Goal: Transaction & Acquisition: Purchase product/service

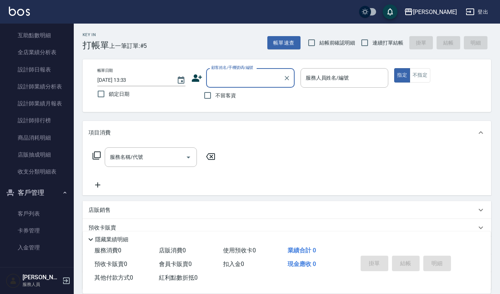
scroll to position [252, 0]
click at [33, 210] on link "客戶列表" at bounding box center [37, 213] width 68 height 17
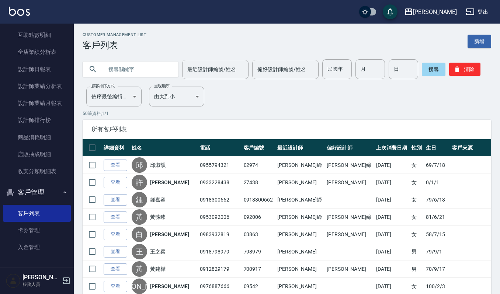
click at [145, 67] on input "text" at bounding box center [137, 69] width 69 height 20
type input "[PERSON_NAME]"
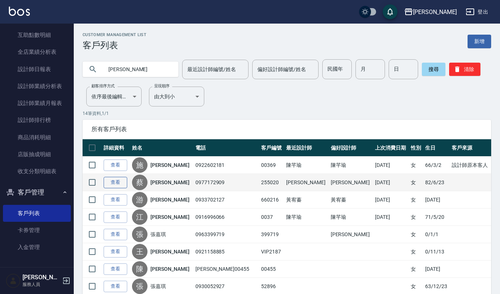
click at [113, 182] on link "查看" at bounding box center [116, 182] width 24 height 11
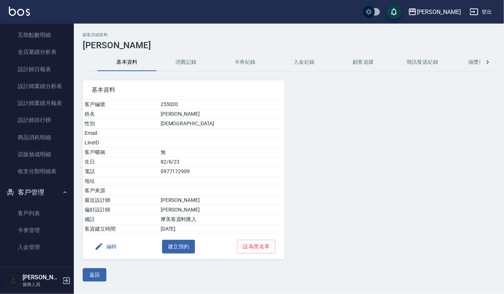
click at [195, 67] on button "消費記錄" at bounding box center [185, 62] width 59 height 18
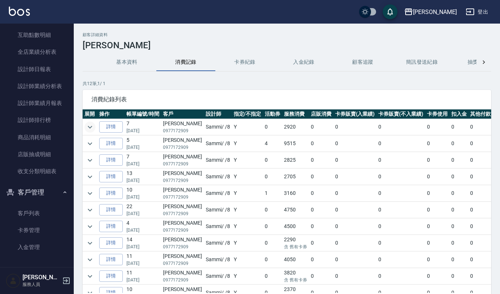
click at [93, 127] on icon "expand row" at bounding box center [90, 127] width 9 height 9
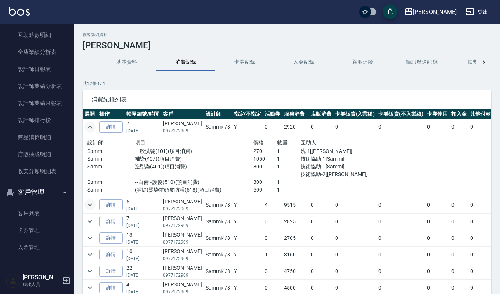
click at [86, 204] on icon "expand row" at bounding box center [90, 205] width 9 height 9
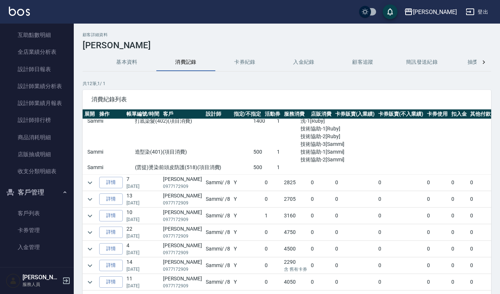
scroll to position [290, 0]
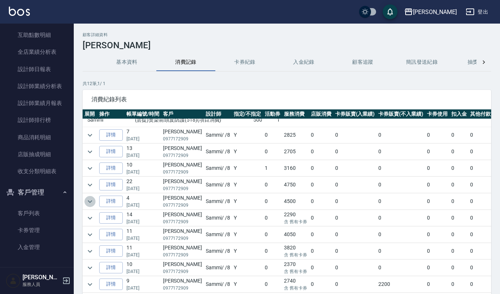
click at [88, 197] on icon "expand row" at bounding box center [90, 201] width 9 height 9
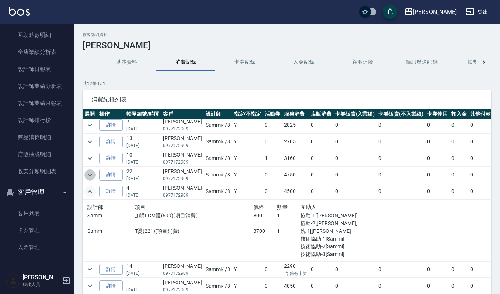
click at [90, 179] on icon "expand row" at bounding box center [90, 175] width 9 height 9
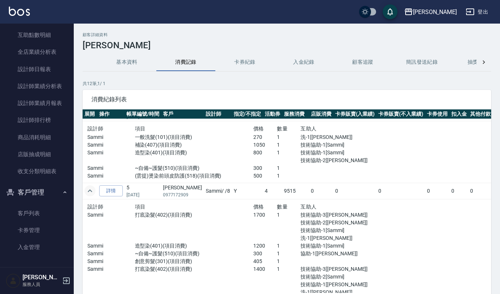
scroll to position [0, 0]
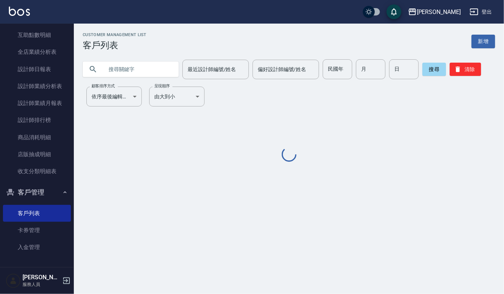
click at [152, 77] on input "text" at bounding box center [137, 69] width 69 height 20
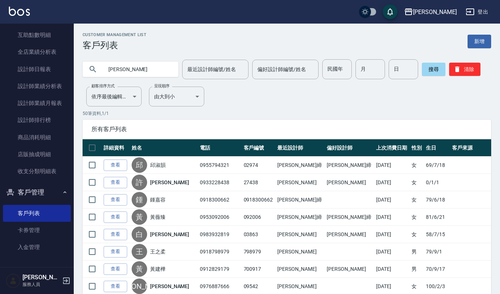
type input "[PERSON_NAME]"
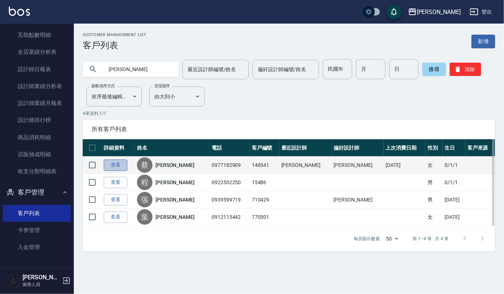
click at [110, 170] on link "查看" at bounding box center [116, 165] width 24 height 11
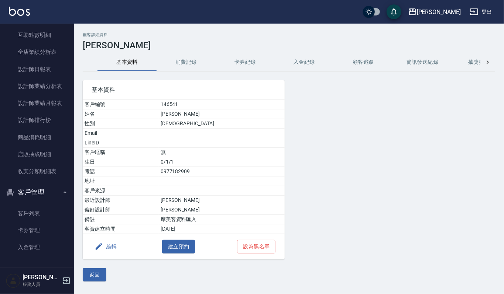
click at [189, 52] on div "顧客詳細資料 [PERSON_NAME]資料 消費記錄 卡券紀錄 入金紀錄 顧客追蹤 簡訊發送紀錄 抽獎券紀錄 基本資料 客戶編號 146541 姓名 [PE…" at bounding box center [289, 156] width 430 height 249
click at [188, 64] on button "消費記錄" at bounding box center [185, 62] width 59 height 18
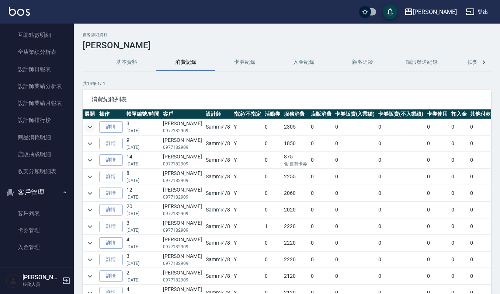
click at [91, 125] on icon "expand row" at bounding box center [90, 127] width 9 height 9
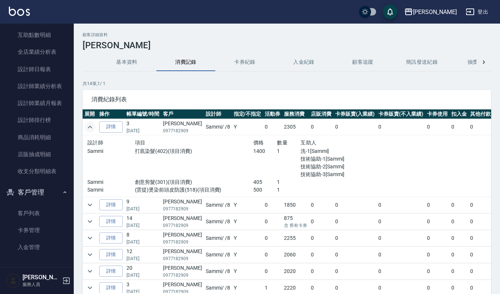
click at [135, 58] on button "基本資料" at bounding box center [126, 62] width 59 height 18
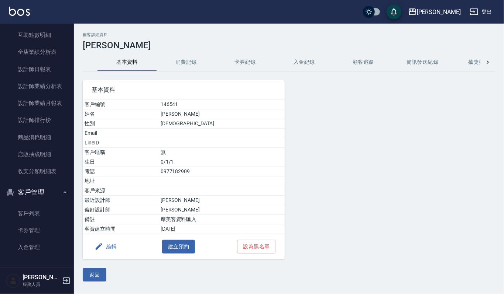
click at [173, 61] on button "消費記錄" at bounding box center [185, 62] width 59 height 18
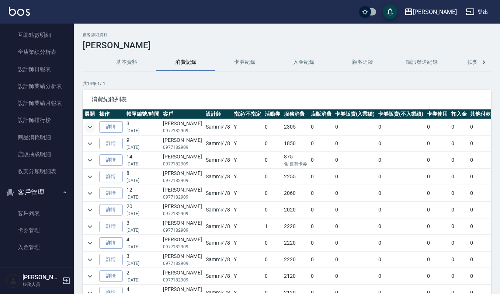
click at [89, 125] on icon "expand row" at bounding box center [90, 127] width 9 height 9
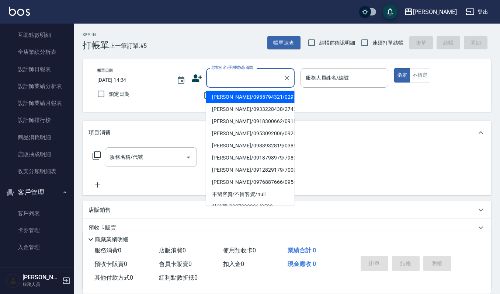
click at [213, 79] on input "顧客姓名/手機號碼/編號" at bounding box center [245, 78] width 71 height 13
click at [232, 107] on li "[PERSON_NAME]/0977172909/255020" at bounding box center [250, 109] width 89 height 12
type input "[PERSON_NAME]/0977172909/255020"
type input "Sammi-8"
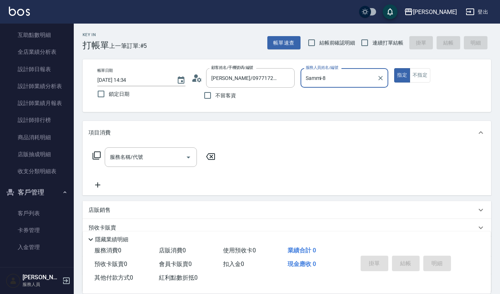
click at [143, 142] on div "項目消費" at bounding box center [287, 133] width 409 height 24
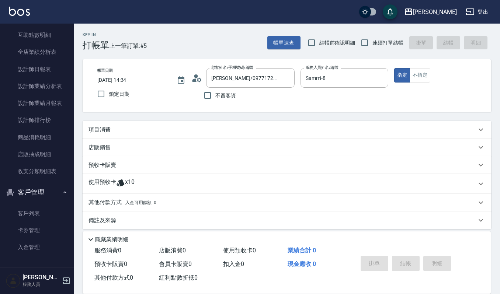
click at [162, 131] on div "項目消費" at bounding box center [283, 130] width 388 height 8
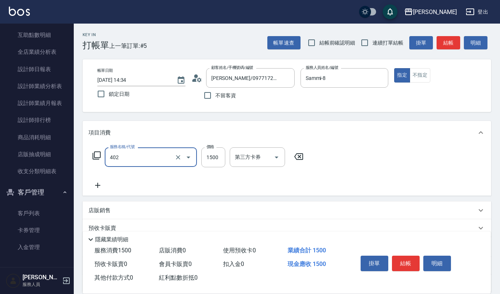
type input "打底染髮(402)"
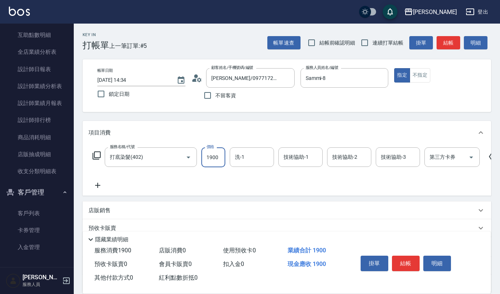
type input "1900"
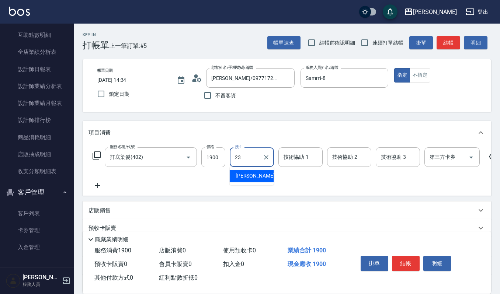
type input "[PERSON_NAME]-23"
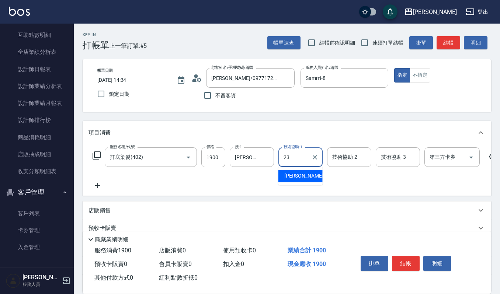
type input "[PERSON_NAME]-23"
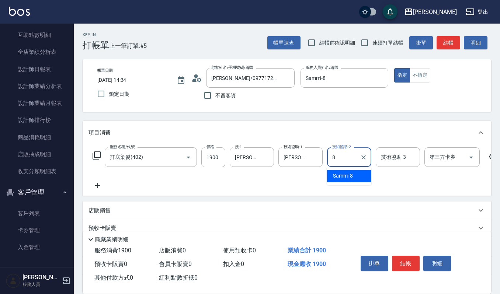
type input "Sammi-8"
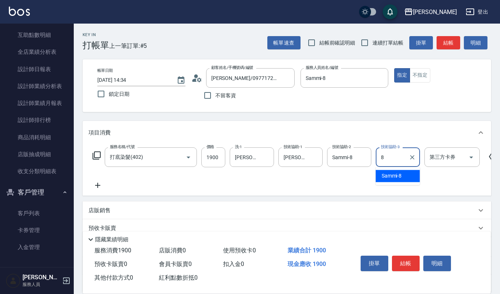
type input "Sammi-8"
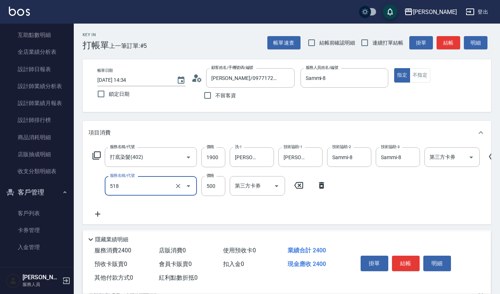
type input "(雲提)燙染前頭皮防護(518)"
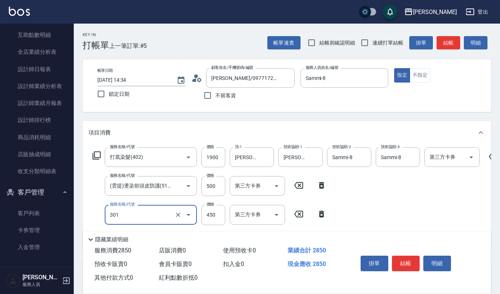
type input "創意剪髮(301)"
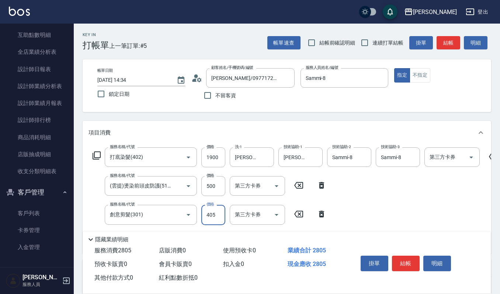
type input "405"
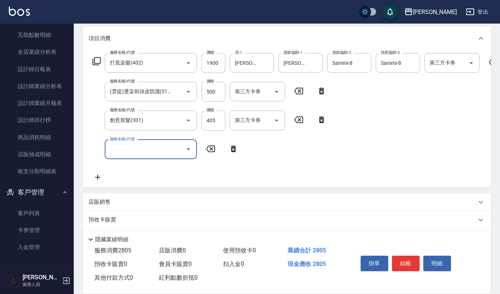
scroll to position [98, 0]
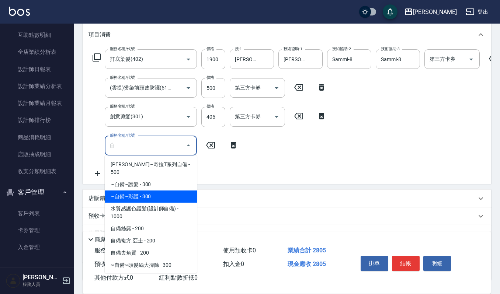
click at [174, 179] on span "~自備~護髮 - 300" at bounding box center [151, 185] width 92 height 12
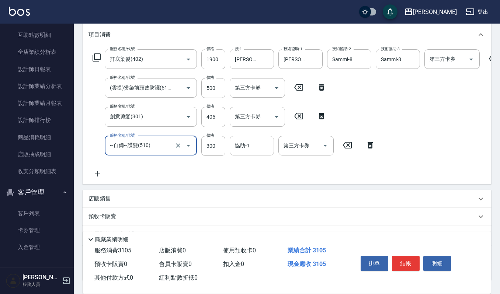
type input "~自備~護髮(510)"
click at [242, 145] on input "協助-1" at bounding box center [252, 145] width 38 height 13
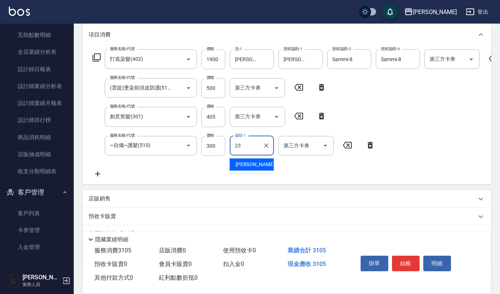
type input "[PERSON_NAME]-23"
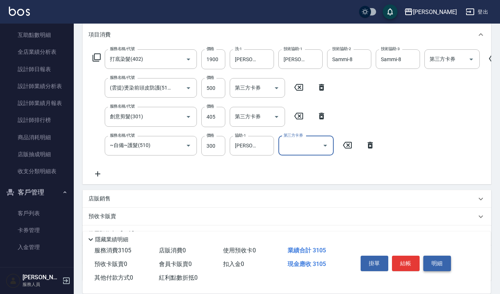
click at [442, 256] on button "明細" at bounding box center [438, 263] width 28 height 15
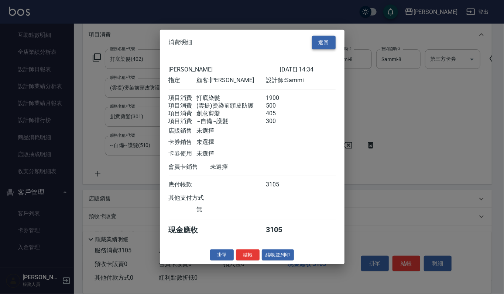
click at [322, 39] on button "返回" at bounding box center [324, 43] width 24 height 14
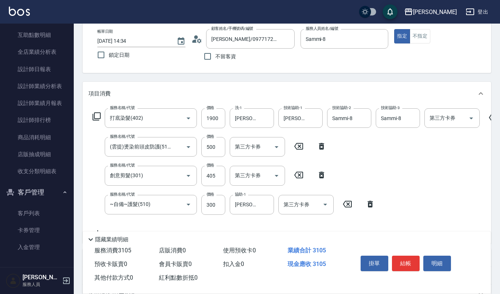
scroll to position [0, 0]
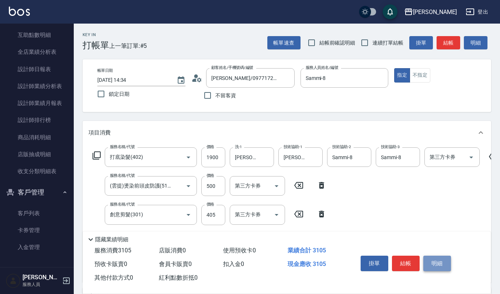
click at [429, 260] on button "明細" at bounding box center [438, 263] width 28 height 15
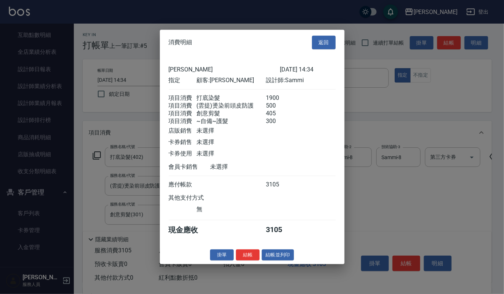
click at [272, 246] on div "上越[PERSON_NAME] [DATE] 14:34 指定 顧客: [PERSON_NAME] 設計師: Sammi 項目消費 打底染髮 1900 項目消…" at bounding box center [252, 150] width 184 height 191
click at [267, 261] on button "結帳並列印" at bounding box center [278, 254] width 32 height 11
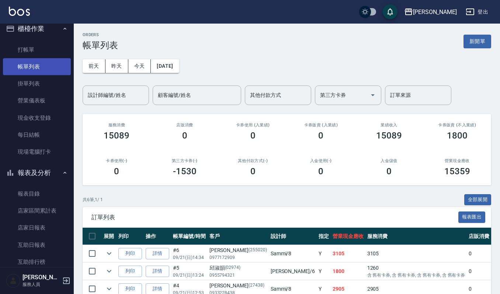
scroll to position [6, 0]
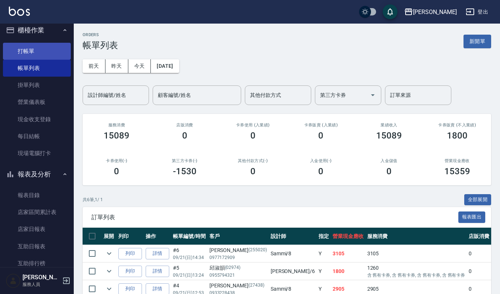
click at [43, 55] on link "打帳單" at bounding box center [37, 51] width 68 height 17
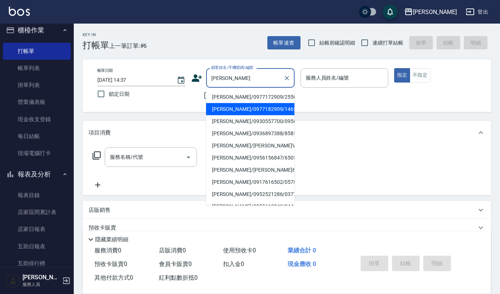
click at [239, 112] on li "[PERSON_NAME]/0977182909/146541" at bounding box center [250, 109] width 89 height 12
type input "[PERSON_NAME]/0977182909/146541"
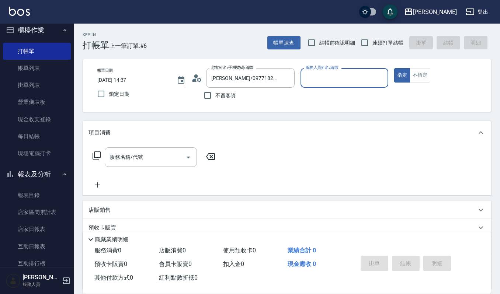
type input "Sammi-8"
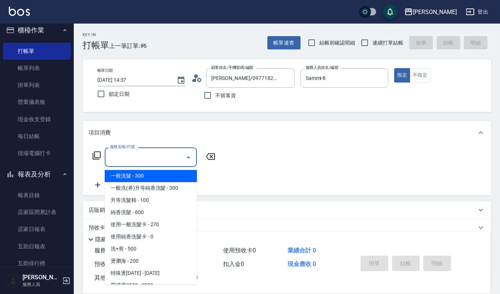
click at [158, 158] on input "服務名稱/代號" at bounding box center [145, 157] width 75 height 13
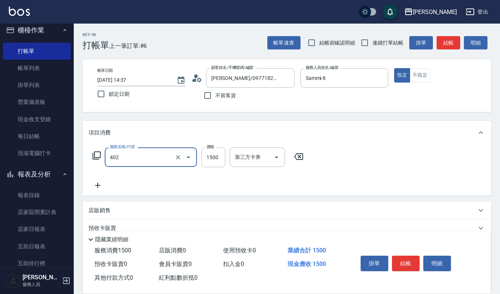
type input "打底染髮(402)"
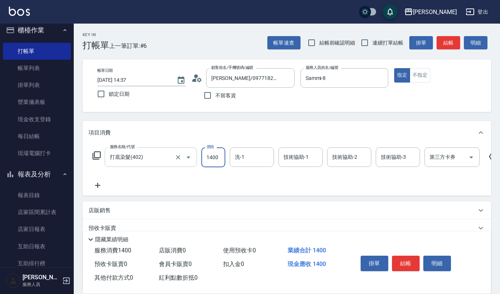
type input "1400"
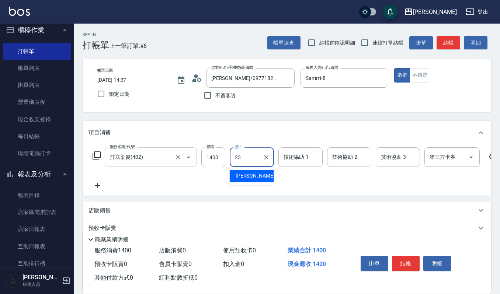
type input "[PERSON_NAME]-23"
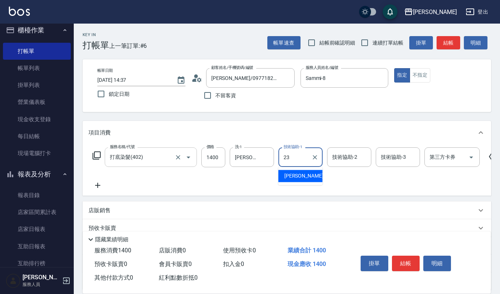
type input "[PERSON_NAME]-23"
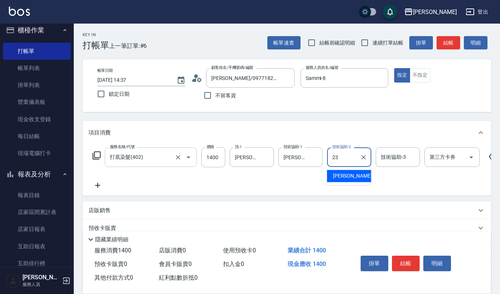
type input "[PERSON_NAME]-23"
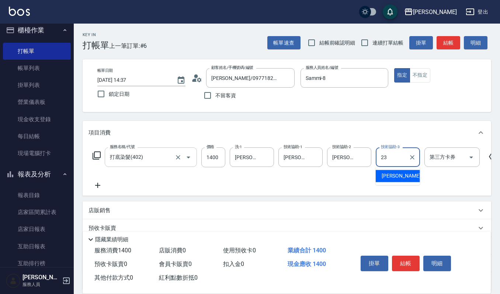
type input "[PERSON_NAME]-23"
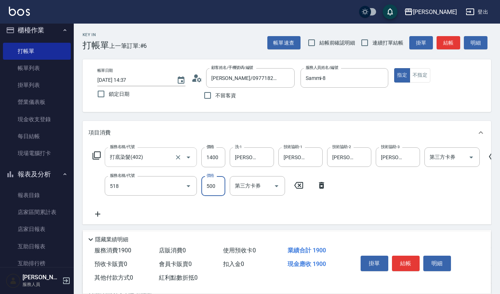
type input "(雲提)燙染前頭皮防護(518)"
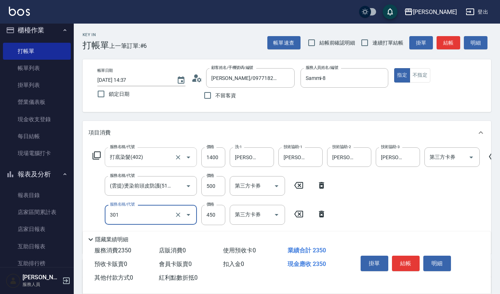
type input "創意剪髮(301)"
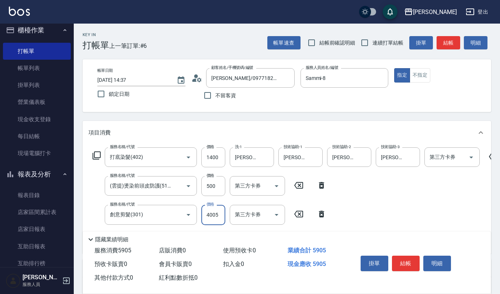
click at [213, 214] on input "4005" at bounding box center [213, 215] width 24 height 20
click at [214, 214] on input "4005" at bounding box center [213, 215] width 24 height 20
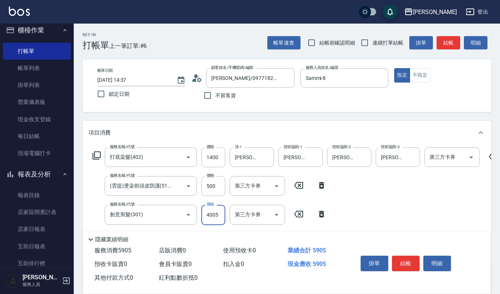
click at [214, 214] on input "4005" at bounding box center [213, 215] width 24 height 20
click at [220, 215] on input "4005" at bounding box center [213, 215] width 24 height 20
type input "405"
click at [443, 259] on button "明細" at bounding box center [438, 263] width 28 height 15
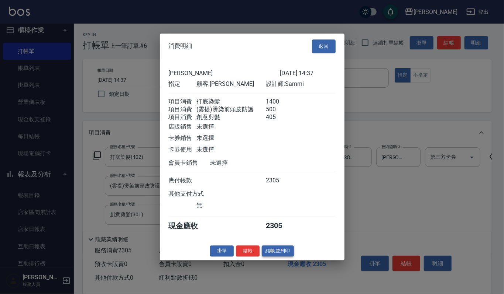
click at [287, 252] on button "結帳並列印" at bounding box center [278, 251] width 32 height 11
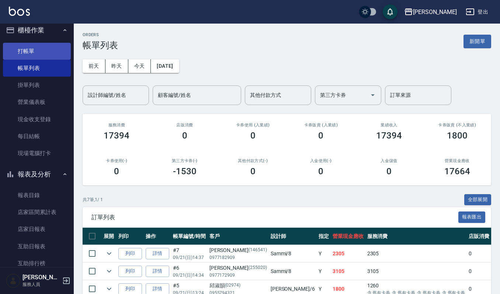
click at [60, 49] on link "打帳單" at bounding box center [37, 51] width 68 height 17
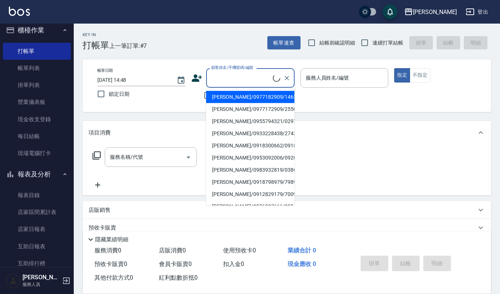
click at [226, 79] on input "顧客姓名/手機號碼/編號" at bounding box center [241, 78] width 63 height 13
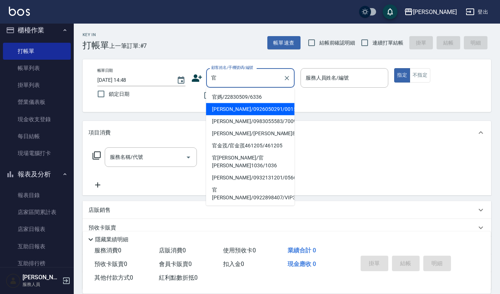
click at [259, 112] on li "[PERSON_NAME]/0926050291/00154" at bounding box center [250, 109] width 89 height 12
type input "[PERSON_NAME]/0926050291/00154"
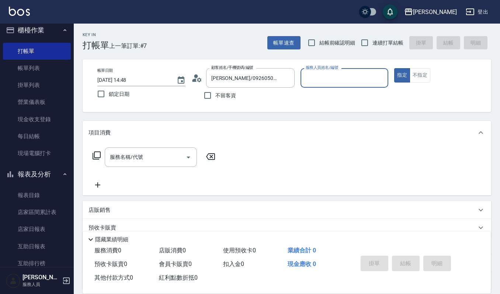
type input "Joalin-6"
click at [290, 75] on icon "Clear" at bounding box center [286, 78] width 7 height 7
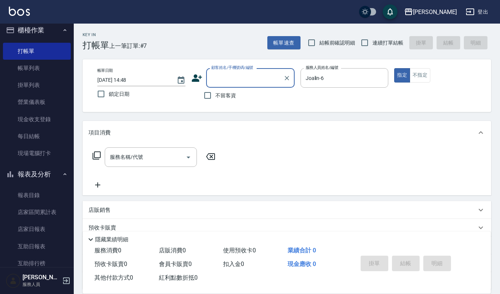
click at [265, 73] on input "顧客姓名/手機號碼/編號" at bounding box center [245, 78] width 71 height 13
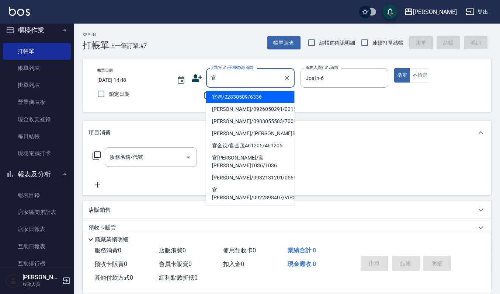
click at [260, 99] on li "官媽/22830509/6336" at bounding box center [250, 97] width 89 height 12
type input "官媽/22830509/6336"
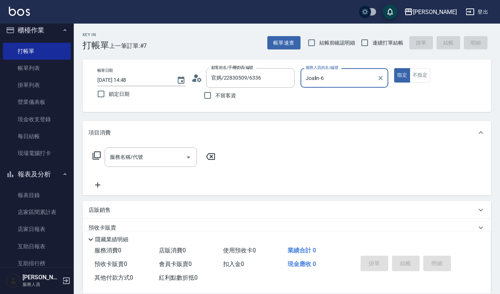
type input "Sammi-8"
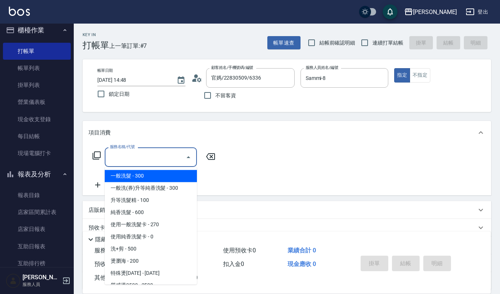
click at [162, 152] on input "服務名稱/代號" at bounding box center [145, 157] width 75 height 13
click at [383, 79] on icon "Clear" at bounding box center [380, 78] width 7 height 7
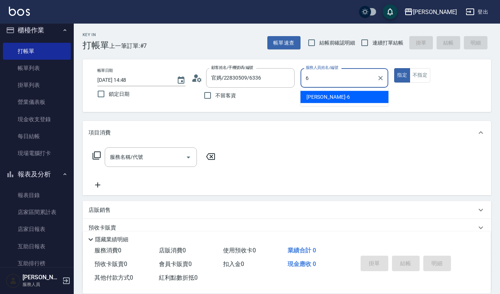
type input "Joalin-6"
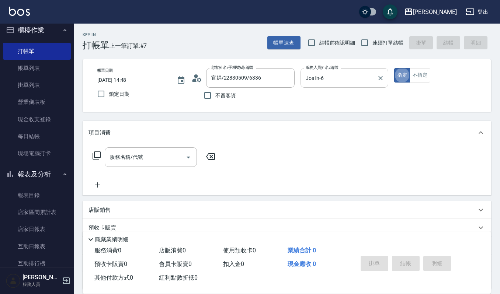
type button "true"
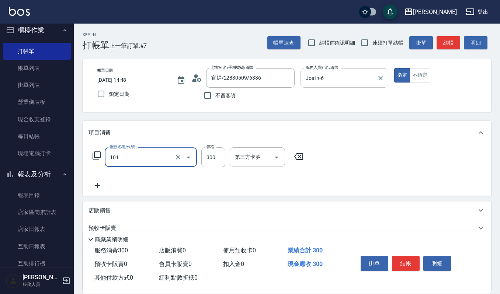
type input "一般洗髮(101)"
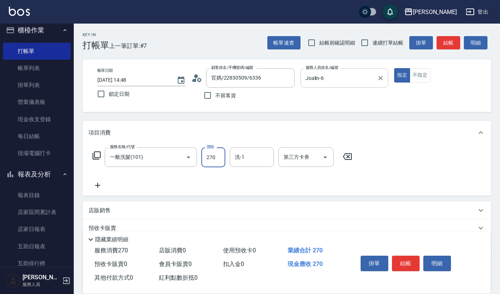
type input "270"
type input "Joalin-6"
click at [402, 266] on button "結帳" at bounding box center [406, 263] width 28 height 15
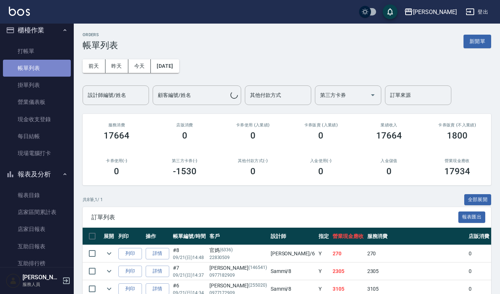
click at [53, 63] on link "帳單列表" at bounding box center [37, 68] width 68 height 17
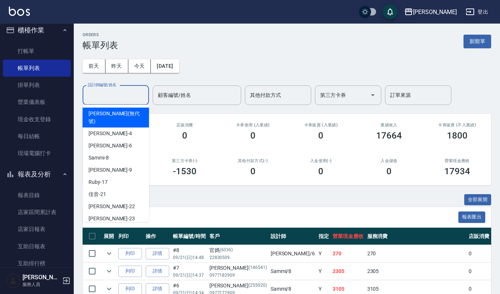
click at [111, 93] on input "設計師編號/姓名" at bounding box center [116, 95] width 60 height 13
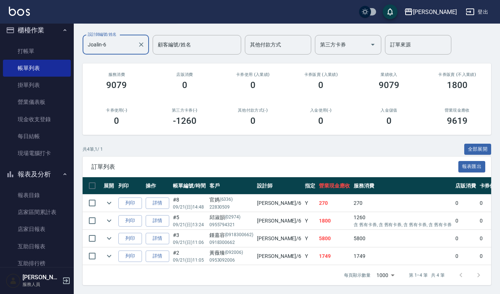
scroll to position [59, 0]
type input "Joalin-6"
click at [106, 217] on icon "expand row" at bounding box center [109, 221] width 9 height 9
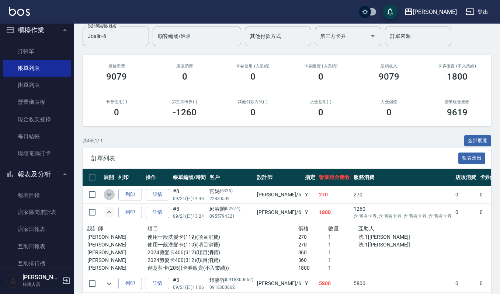
click at [111, 198] on icon "expand row" at bounding box center [109, 194] width 9 height 9
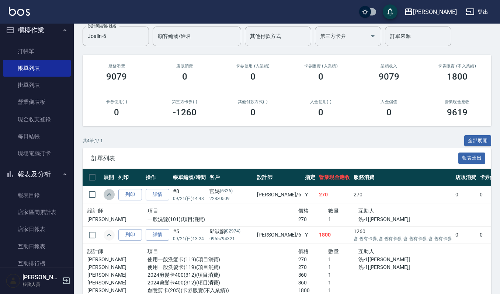
click at [111, 198] on icon "expand row" at bounding box center [109, 194] width 9 height 9
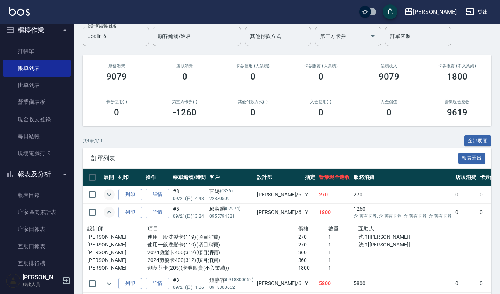
click at [108, 208] on icon "expand row" at bounding box center [109, 212] width 9 height 9
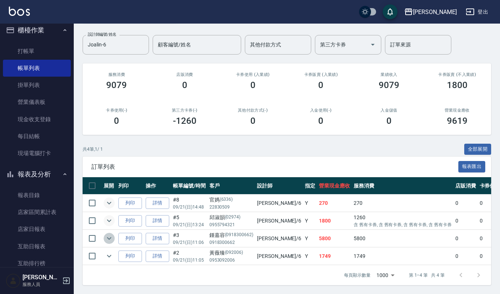
click at [111, 234] on icon "expand row" at bounding box center [109, 238] width 9 height 9
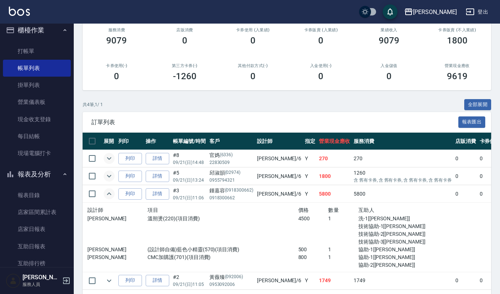
scroll to position [102, 0]
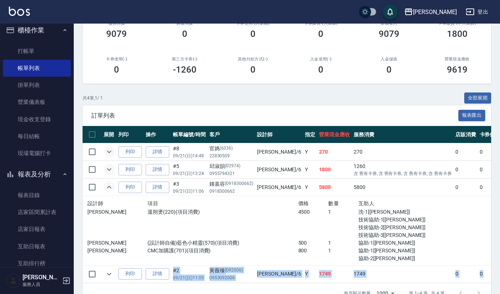
drag, startPoint x: 499, startPoint y: 265, endPoint x: 499, endPoint y: 269, distance: 4.8
click at [499, 269] on div "ORDERS 帳單列表 新開單 [DATE] [DATE] [DATE] [DATE] 設計師編號/姓名 [PERSON_NAME]-6 設計師編號/姓名 顧…" at bounding box center [287, 117] width 426 height 391
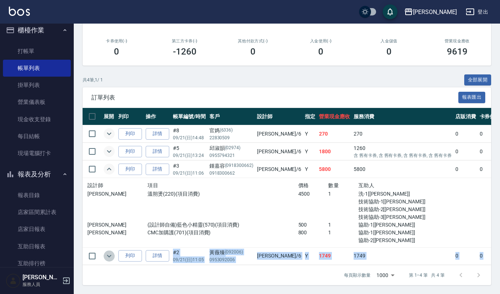
click at [106, 252] on icon "expand row" at bounding box center [109, 256] width 9 height 9
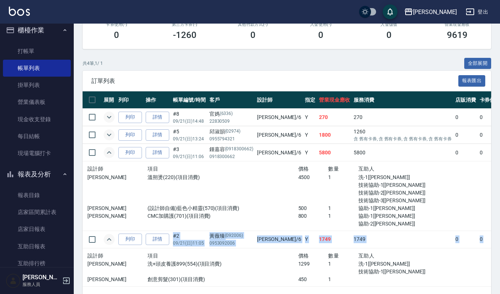
scroll to position [132, 0]
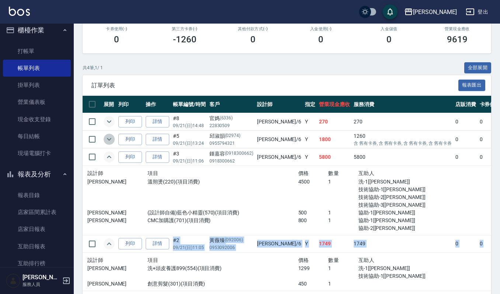
click at [111, 139] on icon "expand row" at bounding box center [109, 139] width 4 height 3
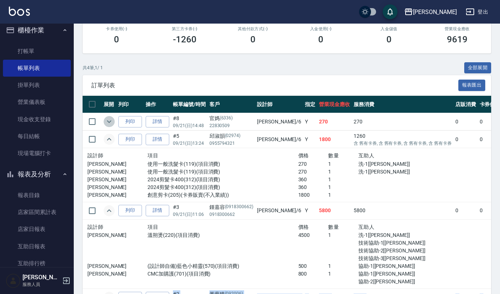
click at [111, 123] on icon "expand row" at bounding box center [109, 121] width 9 height 9
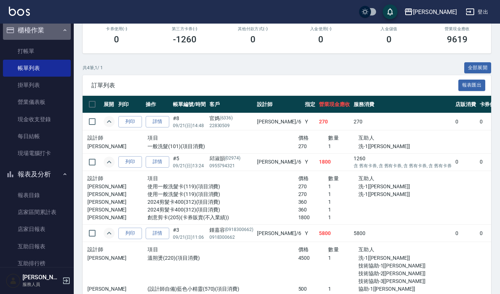
click at [62, 33] on icon "button" at bounding box center [65, 30] width 6 height 6
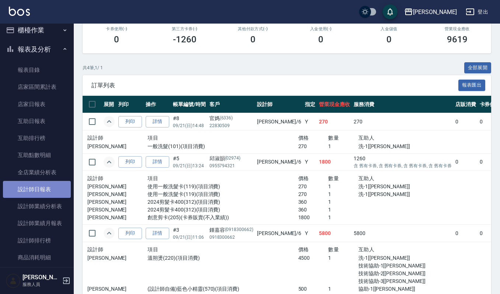
click at [58, 191] on link "設計師日報表" at bounding box center [37, 189] width 68 height 17
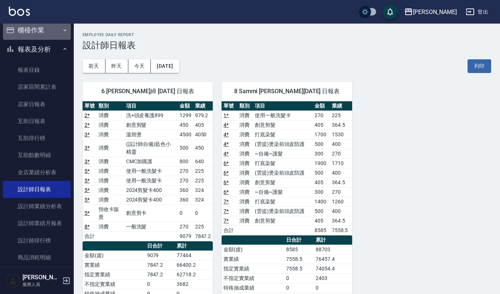
click at [52, 32] on button "櫃檯作業" at bounding box center [37, 30] width 68 height 19
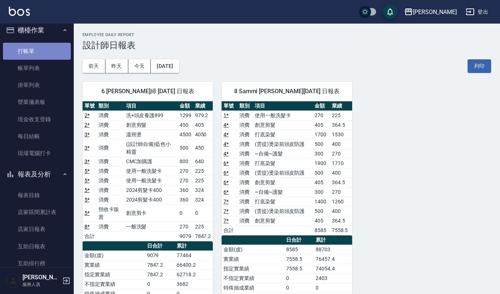
click at [43, 55] on link "打帳單" at bounding box center [37, 51] width 68 height 17
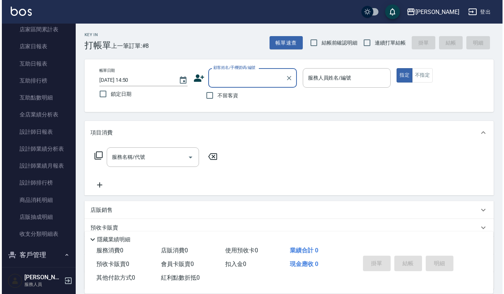
scroll to position [252, 0]
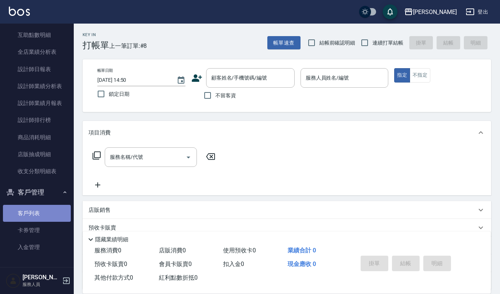
click at [47, 213] on link "客戶列表" at bounding box center [37, 213] width 68 height 17
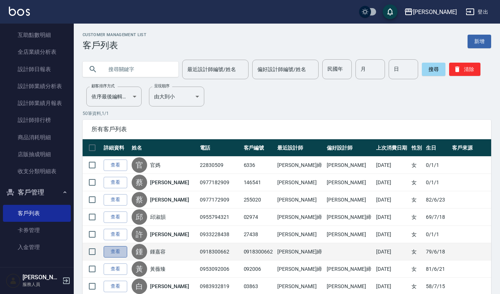
click at [106, 253] on link "查看" at bounding box center [116, 251] width 24 height 11
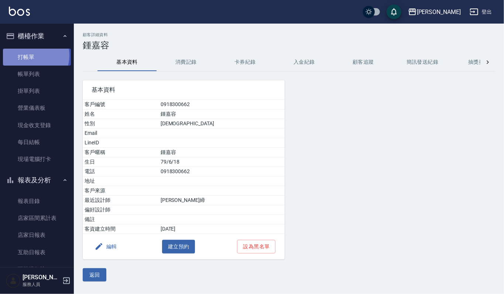
click at [29, 55] on link "打帳單" at bounding box center [37, 57] width 68 height 17
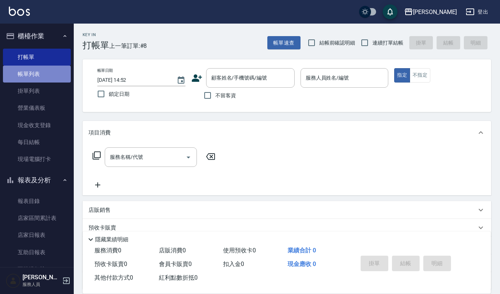
click at [45, 73] on link "帳單列表" at bounding box center [37, 74] width 68 height 17
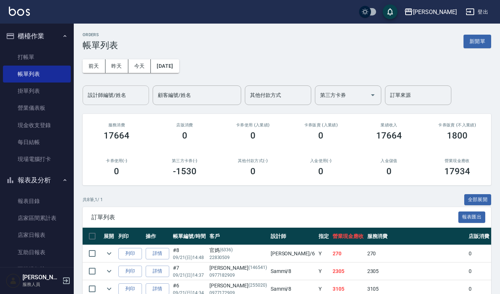
click at [134, 91] on input "設計師編號/姓名" at bounding box center [116, 95] width 60 height 13
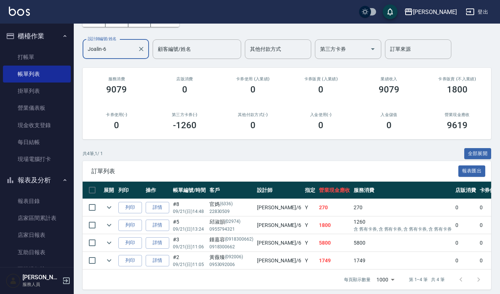
scroll to position [59, 0]
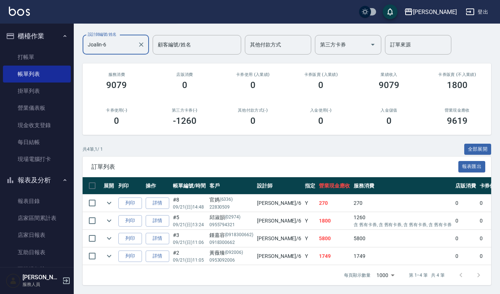
type input "Joalin-6"
click at [40, 30] on button "櫃檯作業" at bounding box center [37, 36] width 68 height 19
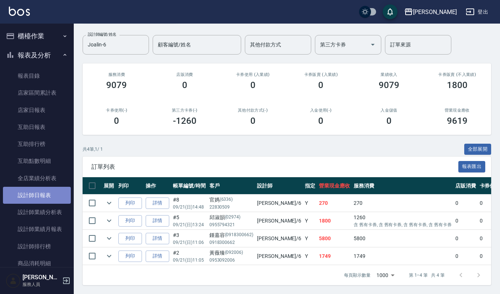
click at [51, 201] on link "設計師日報表" at bounding box center [37, 195] width 68 height 17
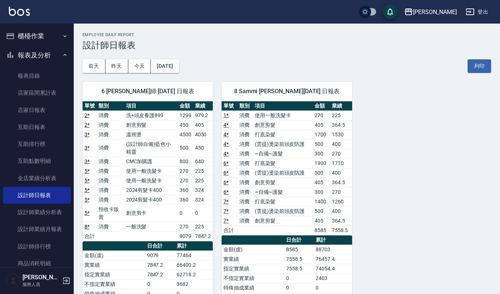
click at [40, 31] on button "櫃檯作業" at bounding box center [37, 36] width 68 height 19
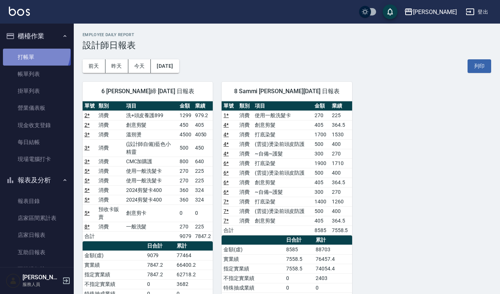
click at [32, 52] on link "打帳單" at bounding box center [37, 57] width 68 height 17
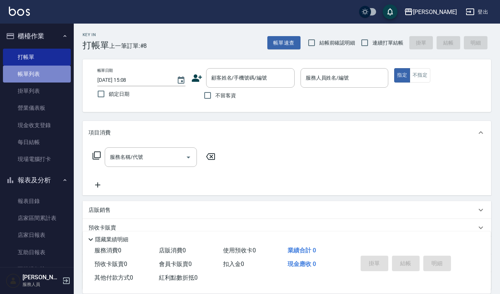
click at [37, 75] on link "帳單列表" at bounding box center [37, 74] width 68 height 17
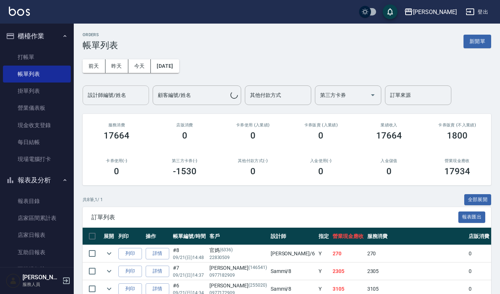
click at [114, 95] on input "設計師編號/姓名" at bounding box center [116, 95] width 60 height 13
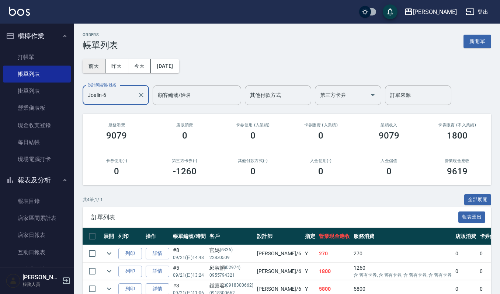
type input "Joalin-6"
click at [88, 66] on button "前天" at bounding box center [94, 66] width 23 height 14
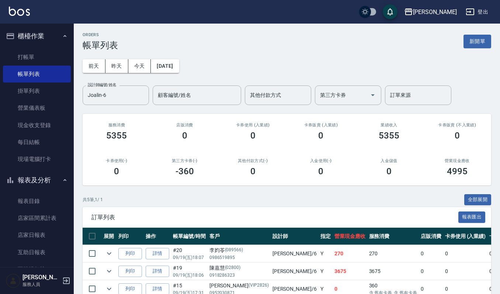
scroll to position [77, 0]
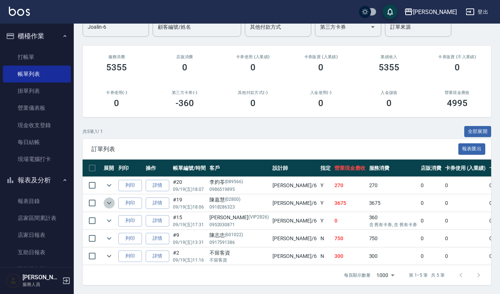
click at [105, 199] on icon "expand row" at bounding box center [109, 203] width 9 height 9
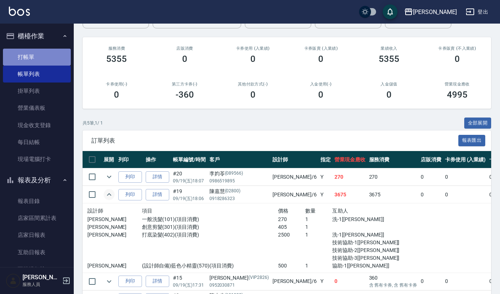
click at [49, 58] on link "打帳單" at bounding box center [37, 57] width 68 height 17
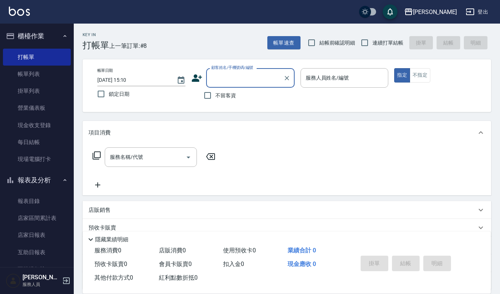
click at [53, 181] on button "報表及分析" at bounding box center [37, 180] width 68 height 19
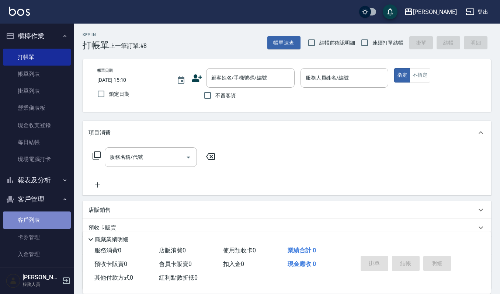
click at [42, 220] on link "客戶列表" at bounding box center [37, 220] width 68 height 17
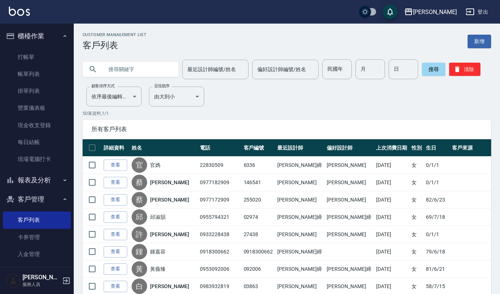
click at [129, 75] on input "text" at bounding box center [137, 69] width 69 height 20
type input "0939178"
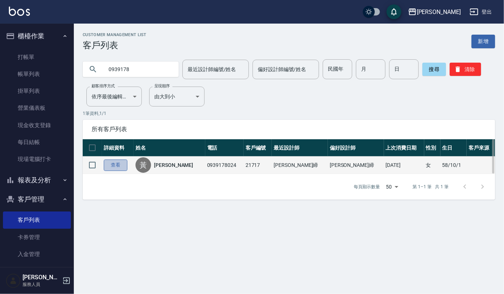
click at [111, 161] on link "查看" at bounding box center [116, 165] width 24 height 11
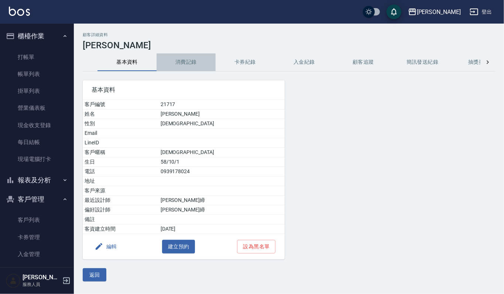
click at [183, 62] on button "消費記錄" at bounding box center [185, 62] width 59 height 18
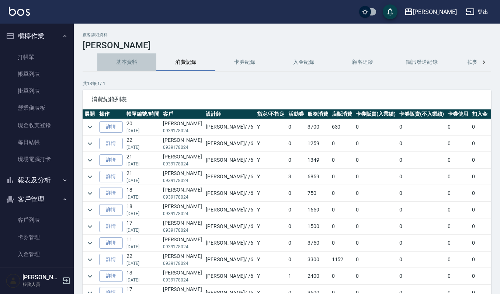
click at [127, 65] on button "基本資料" at bounding box center [126, 62] width 59 height 18
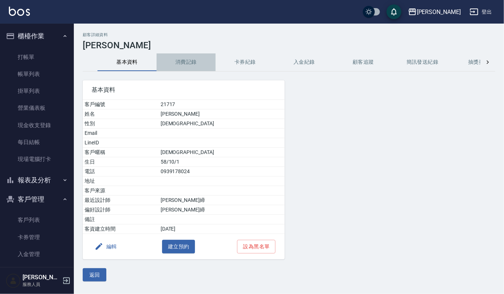
click at [197, 61] on button "消費記錄" at bounding box center [185, 62] width 59 height 18
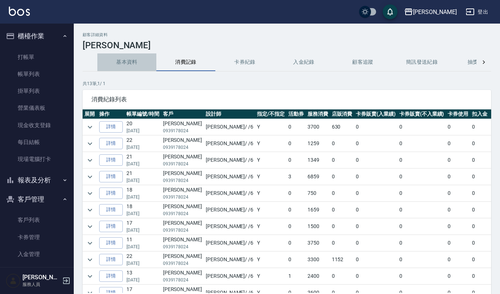
click at [135, 65] on button "基本資料" at bounding box center [126, 62] width 59 height 18
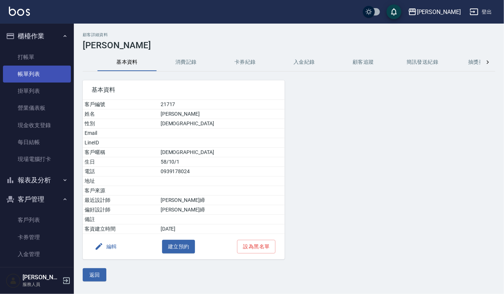
click at [53, 74] on link "帳單列表" at bounding box center [37, 74] width 68 height 17
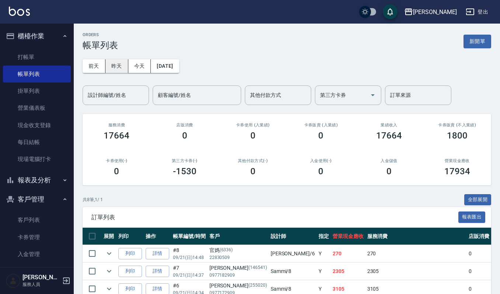
click at [117, 64] on button "昨天" at bounding box center [117, 66] width 23 height 14
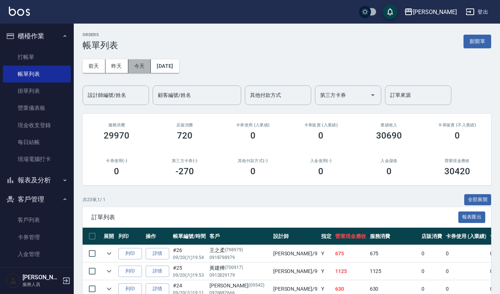
click at [135, 68] on button "今天" at bounding box center [139, 66] width 23 height 14
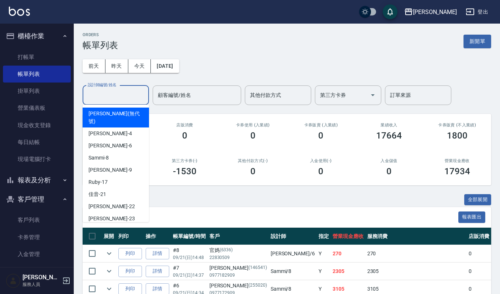
click at [117, 95] on input "設計師編號/姓名" at bounding box center [116, 95] width 60 height 13
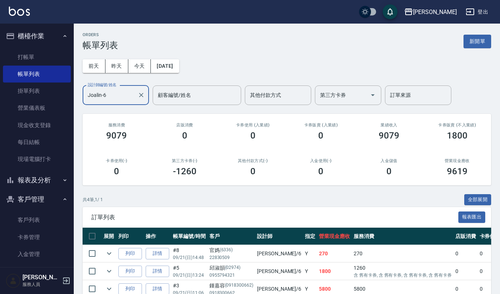
scroll to position [59, 0]
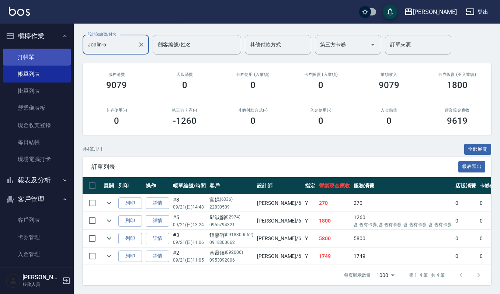
type input "Joalin-6"
click at [52, 56] on link "打帳單" at bounding box center [37, 57] width 68 height 17
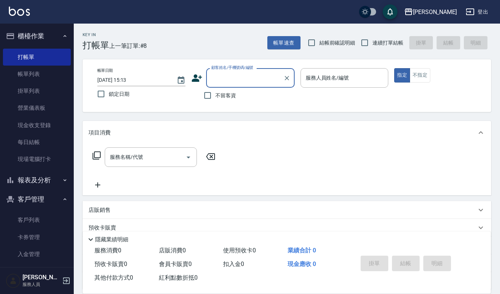
click at [227, 82] on input "顧客姓名/手機號碼/編號" at bounding box center [245, 78] width 71 height 13
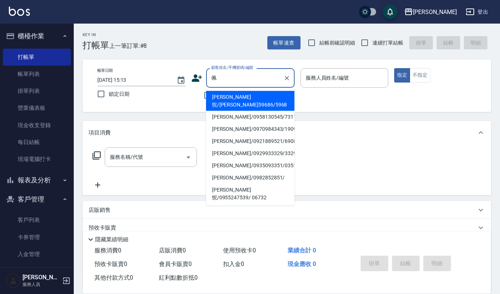
click at [217, 80] on input "佩" at bounding box center [245, 78] width 71 height 13
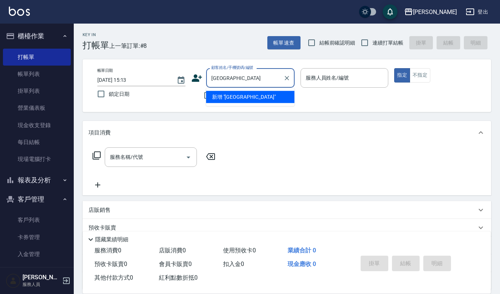
click at [216, 75] on input "[GEOGRAPHIC_DATA]" at bounding box center [245, 78] width 71 height 13
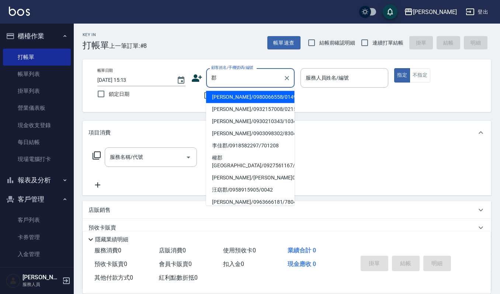
click at [224, 100] on li "[PERSON_NAME]/0980066558/01499" at bounding box center [250, 97] width 89 height 12
type input "[PERSON_NAME]/0980066558/01499"
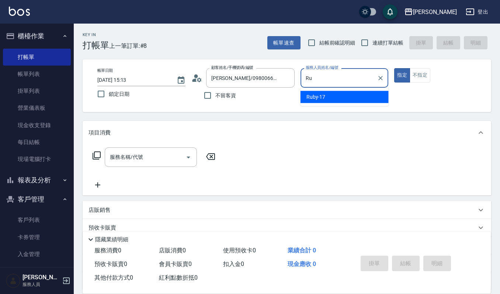
type input "R"
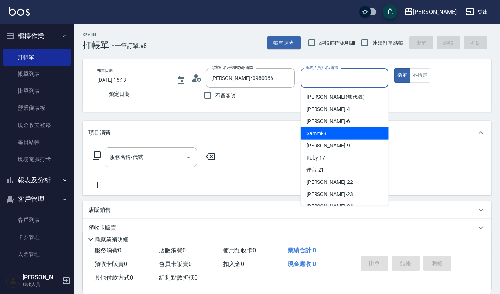
click at [334, 133] on div "Sammi -8" at bounding box center [345, 134] width 88 height 12
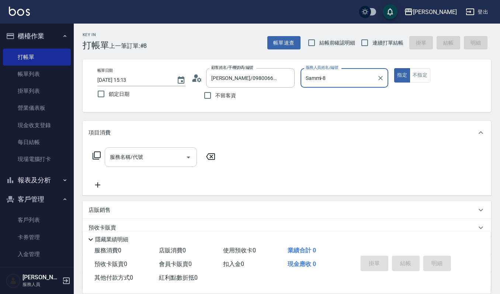
click at [186, 155] on icon "Open" at bounding box center [188, 157] width 9 height 9
type input "Sammi-8"
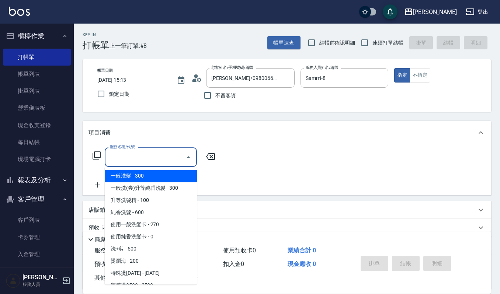
click at [164, 180] on span "一般洗髮 - 300" at bounding box center [151, 176] width 92 height 12
type input "一般洗髮(101)"
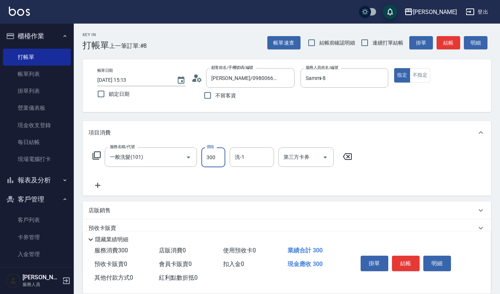
click at [217, 153] on input "300" at bounding box center [213, 158] width 24 height 20
type input "270"
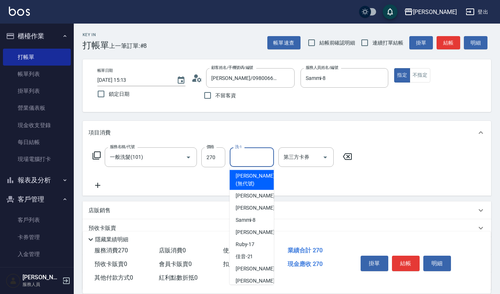
click at [241, 154] on input "洗-1" at bounding box center [252, 157] width 38 height 13
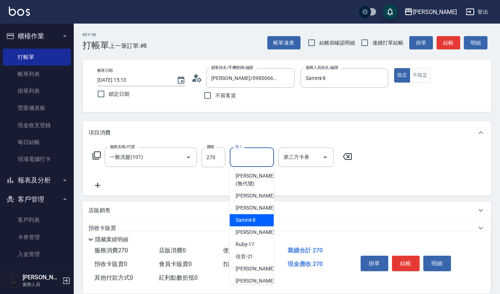
click at [248, 218] on span "Sammi -8" at bounding box center [246, 221] width 20 height 8
type input "Sammi-8"
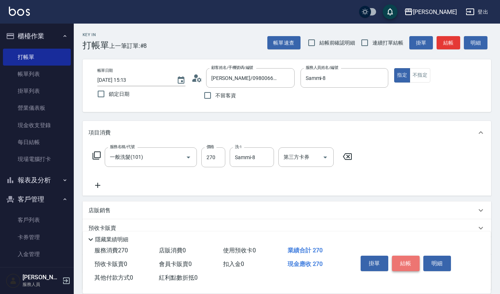
click at [403, 265] on button "結帳" at bounding box center [406, 263] width 28 height 15
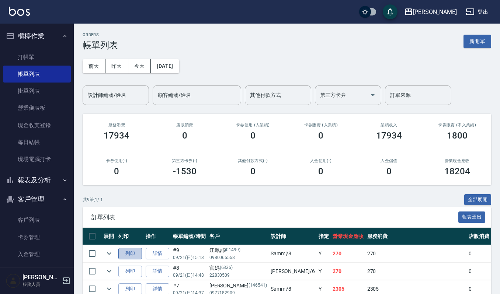
click at [129, 254] on button "列印" at bounding box center [130, 253] width 24 height 11
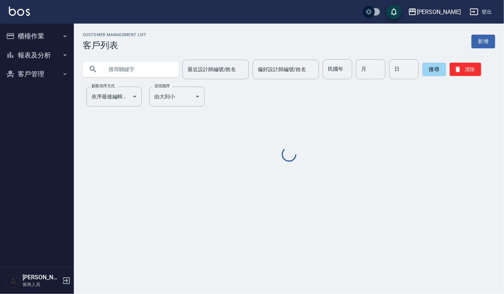
click at [137, 72] on input "text" at bounding box center [137, 69] width 69 height 20
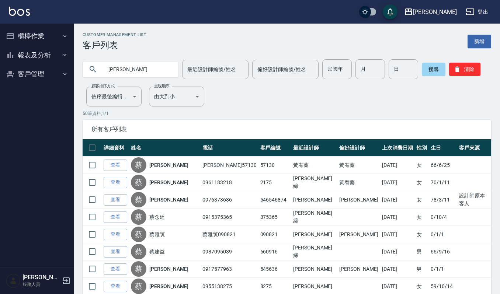
type input "[PERSON_NAME]"
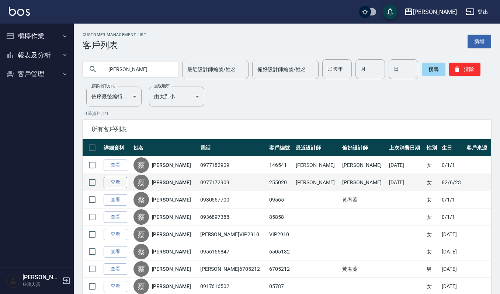
click at [108, 183] on link "查看" at bounding box center [116, 182] width 24 height 11
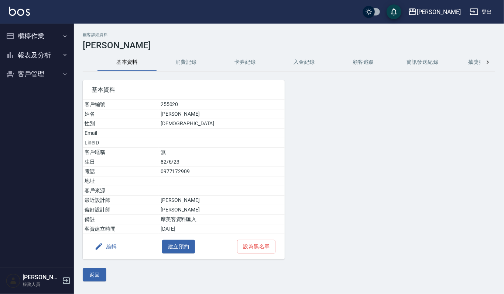
click at [181, 68] on button "消費記錄" at bounding box center [185, 62] width 59 height 18
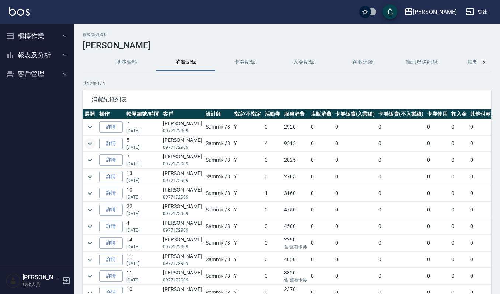
click at [89, 145] on icon "expand row" at bounding box center [90, 143] width 9 height 9
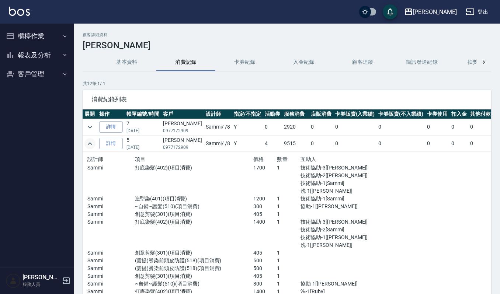
scroll to position [49, 0]
